Goal: Communication & Community: Ask a question

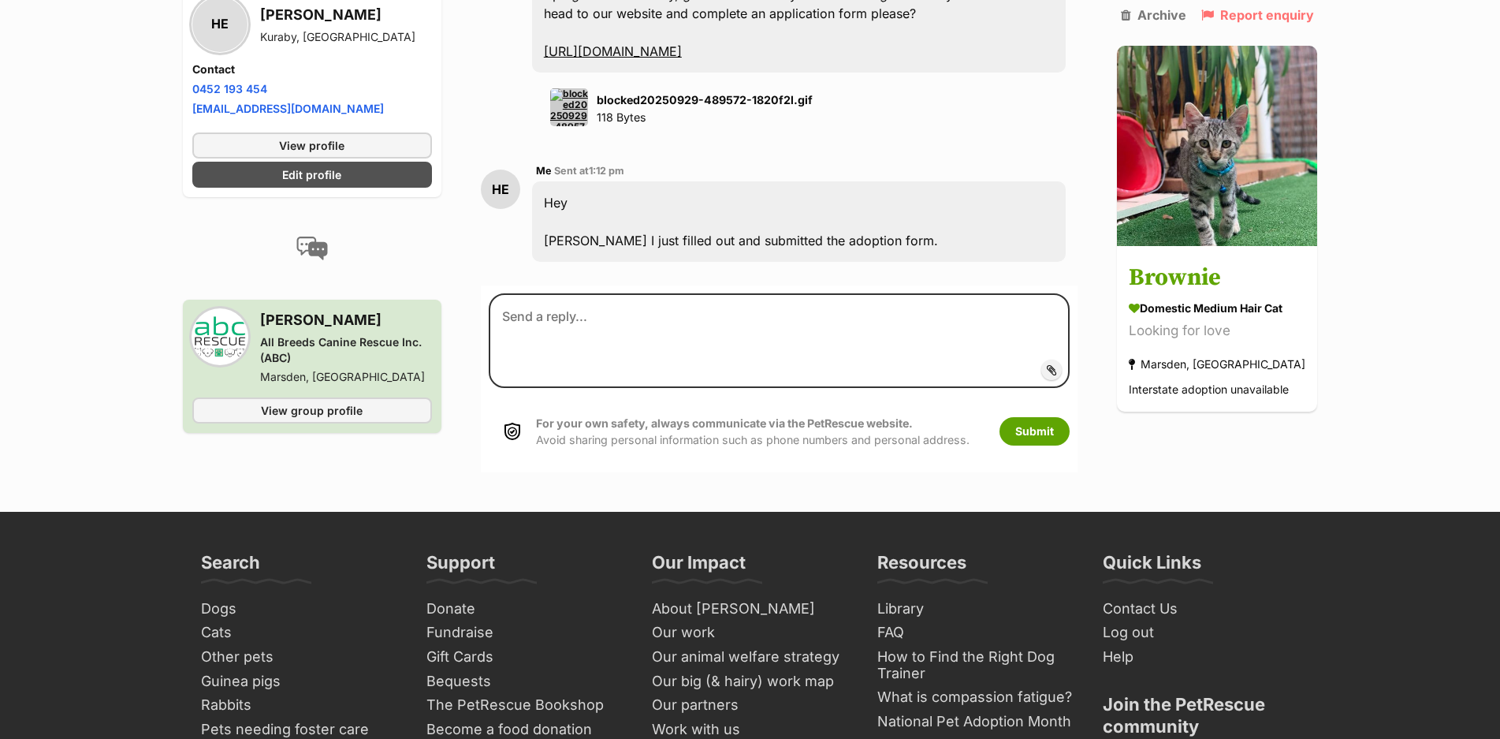
scroll to position [2842, 0]
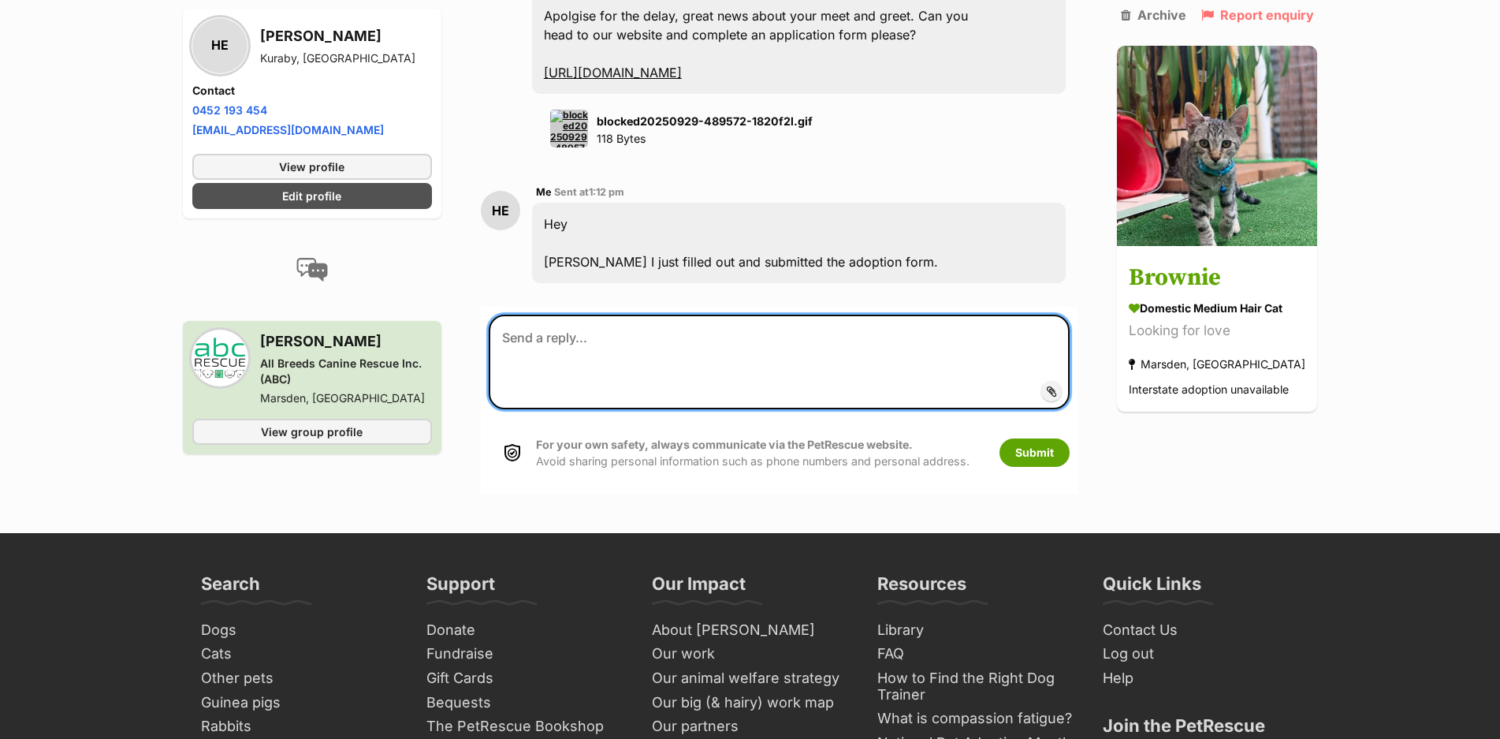
click at [686, 327] on textarea at bounding box center [780, 361] width 582 height 95
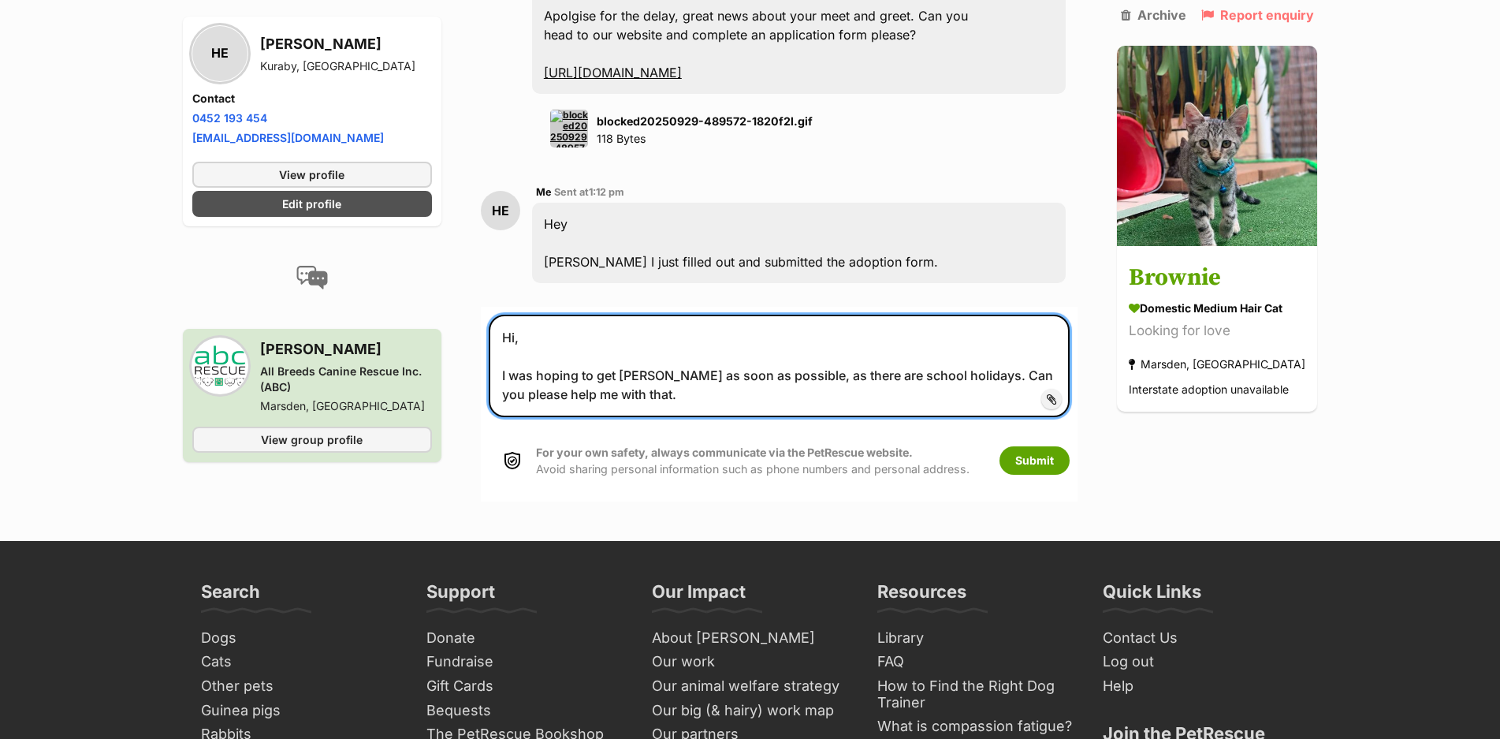
drag, startPoint x: 798, startPoint y: 335, endPoint x: 865, endPoint y: 336, distance: 67.0
click at [869, 332] on textarea "Hi, I was hoping to get Brownie as soon as possible, as there are school holida…" at bounding box center [780, 365] width 582 height 102
click at [642, 352] on textarea "Hi, I was hoping to get Brownie as soon as possible, in these school holidays. …" at bounding box center [780, 365] width 582 height 102
type textarea "Hi, I was hoping to get Brownie as soon as possible, in these school holidays. …"
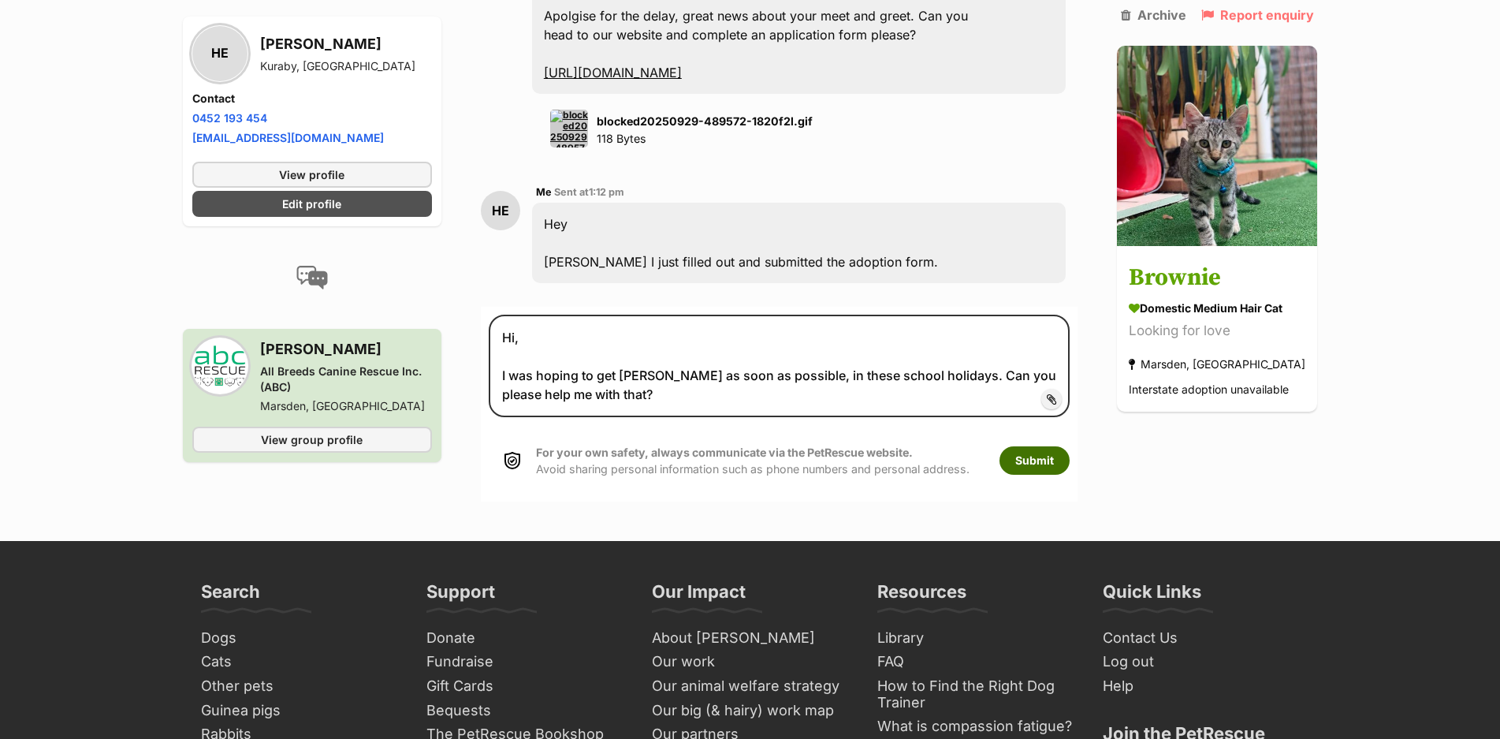
click at [1029, 446] on button "Submit" at bounding box center [1034, 460] width 70 height 28
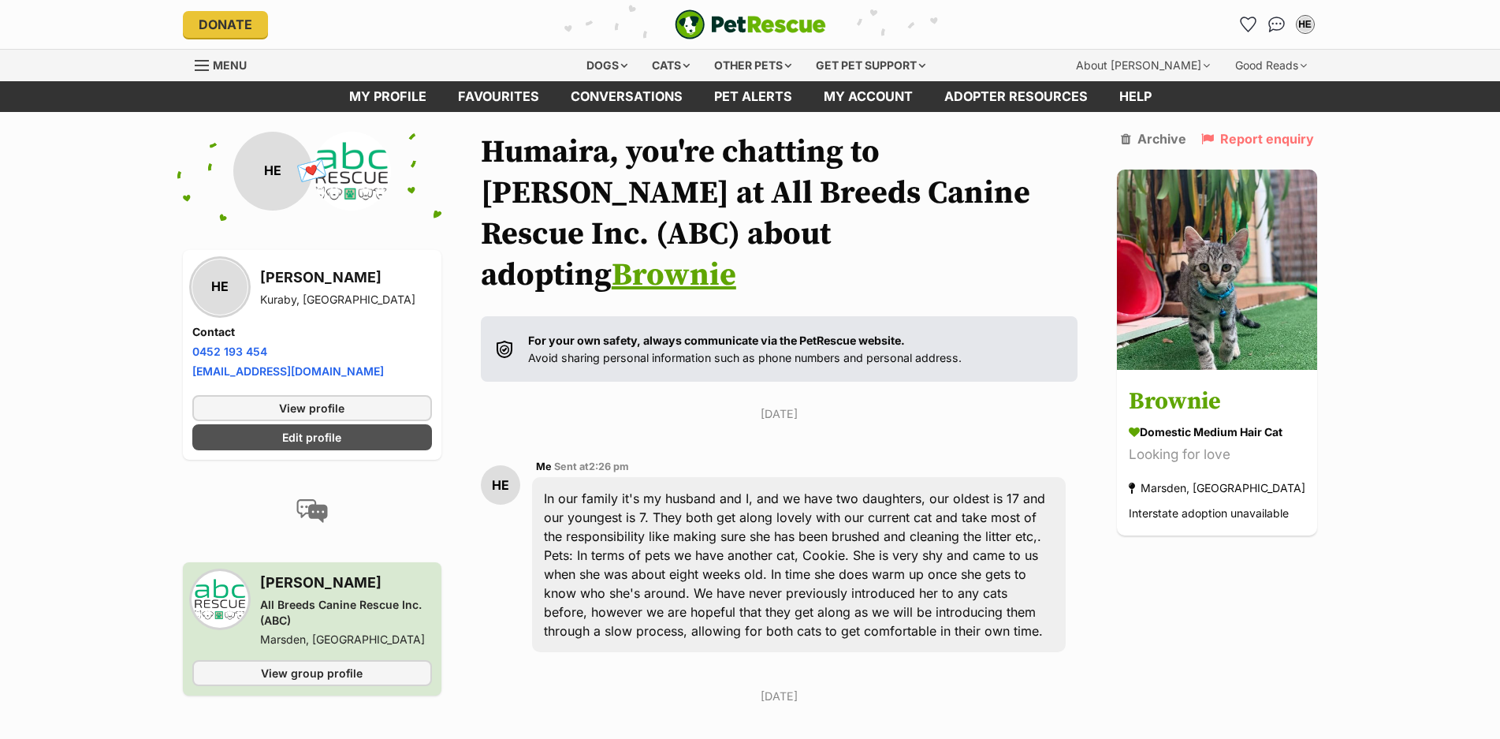
scroll to position [2862, 0]
